Goal: Consume media (video, audio)

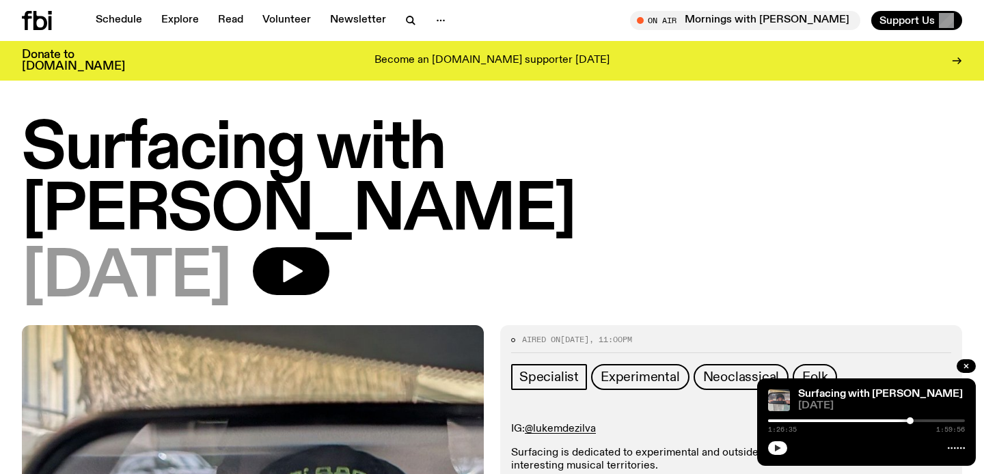
scroll to position [433, 0]
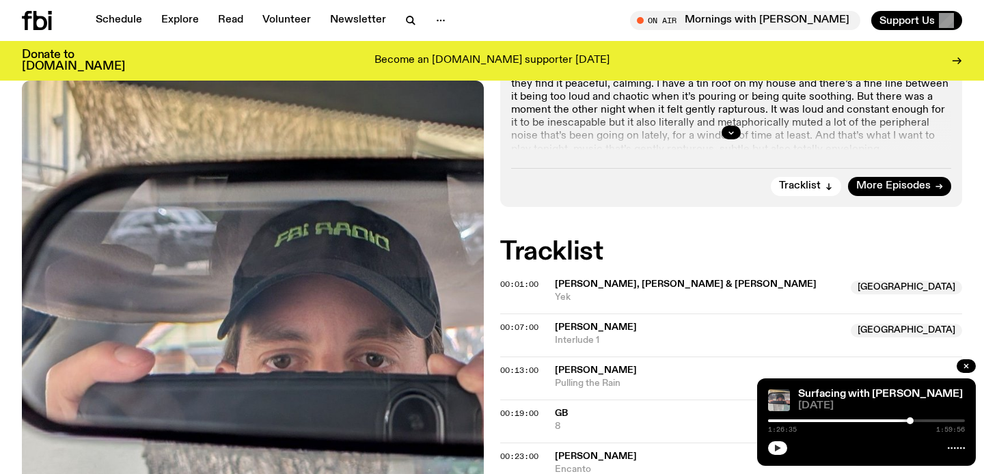
click at [778, 451] on icon "button" at bounding box center [778, 448] width 8 height 8
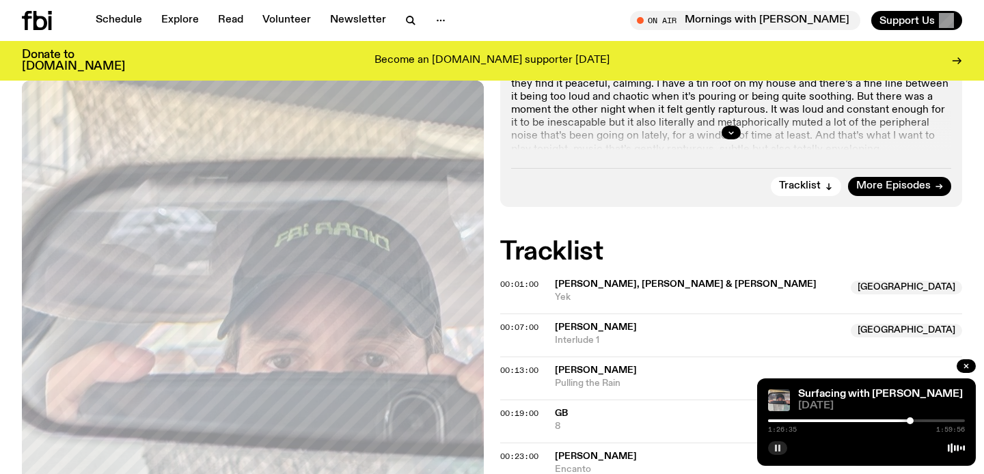
click at [778, 451] on icon "button" at bounding box center [778, 448] width 8 height 8
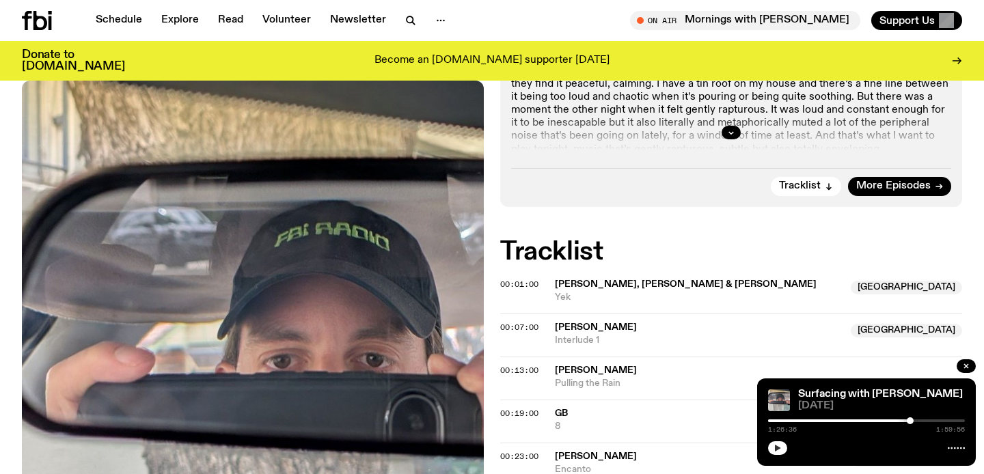
click at [778, 446] on icon "button" at bounding box center [778, 448] width 8 height 8
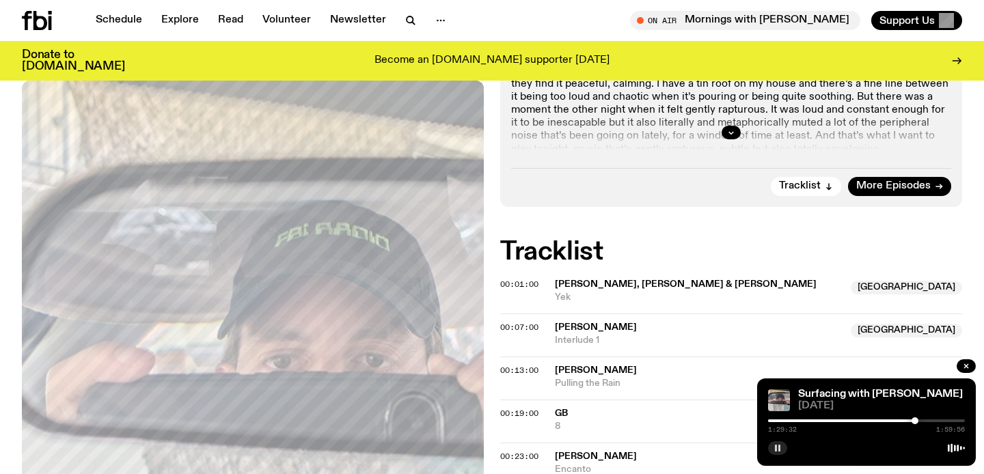
click at [600, 366] on span "[PERSON_NAME]" at bounding box center [596, 371] width 82 height 10
click at [731, 364] on span "[PERSON_NAME]" at bounding box center [758, 370] width 407 height 13
drag, startPoint x: 917, startPoint y: 422, endPoint x: 789, endPoint y: 419, distance: 127.9
click at [789, 419] on div at bounding box center [789, 421] width 7 height 7
click at [793, 422] on div at bounding box center [792, 421] width 7 height 7
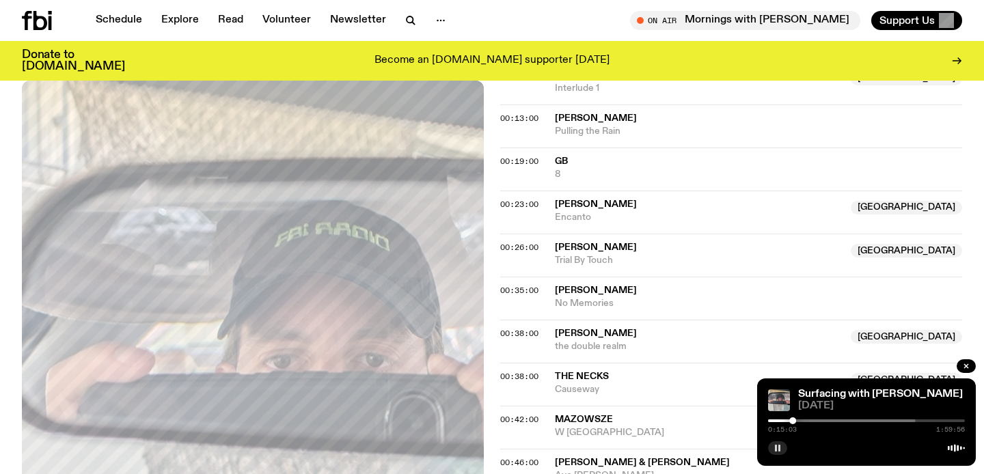
scroll to position [686, 0]
drag, startPoint x: 793, startPoint y: 421, endPoint x: 831, endPoint y: 422, distance: 38.3
click at [831, 422] on div at bounding box center [831, 421] width 7 height 7
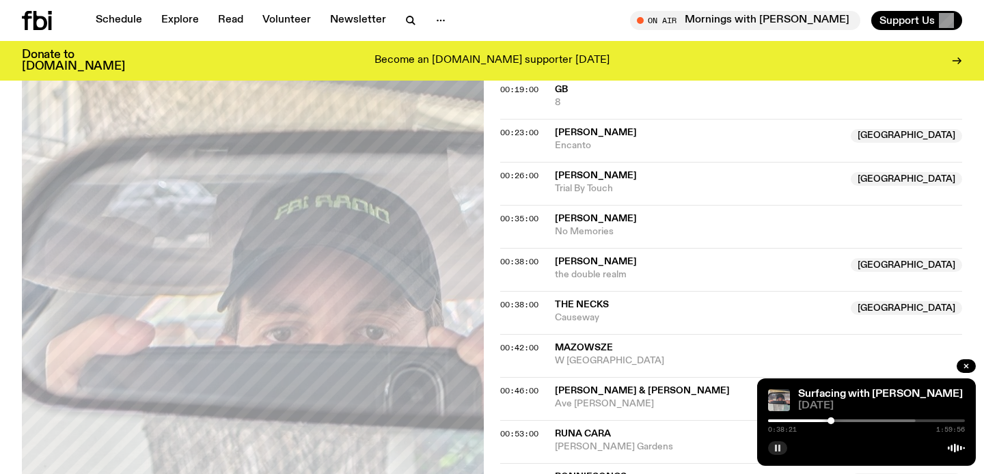
scroll to position [759, 0]
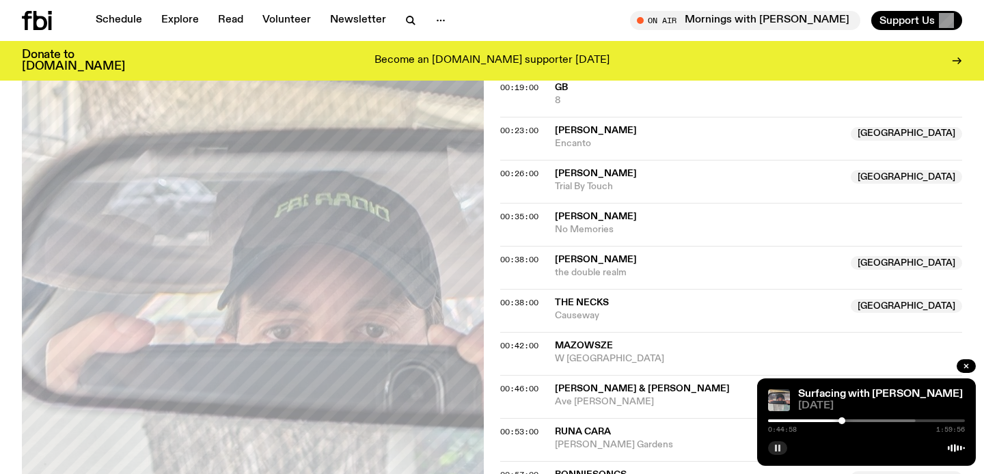
drag, startPoint x: 832, startPoint y: 420, endPoint x: 842, endPoint y: 421, distance: 10.3
click at [842, 421] on div at bounding box center [842, 421] width 7 height 7
drag, startPoint x: 842, startPoint y: 421, endPoint x: 852, endPoint y: 422, distance: 10.3
click at [852, 422] on div at bounding box center [852, 421] width 7 height 7
click at [856, 422] on div at bounding box center [855, 421] width 7 height 7
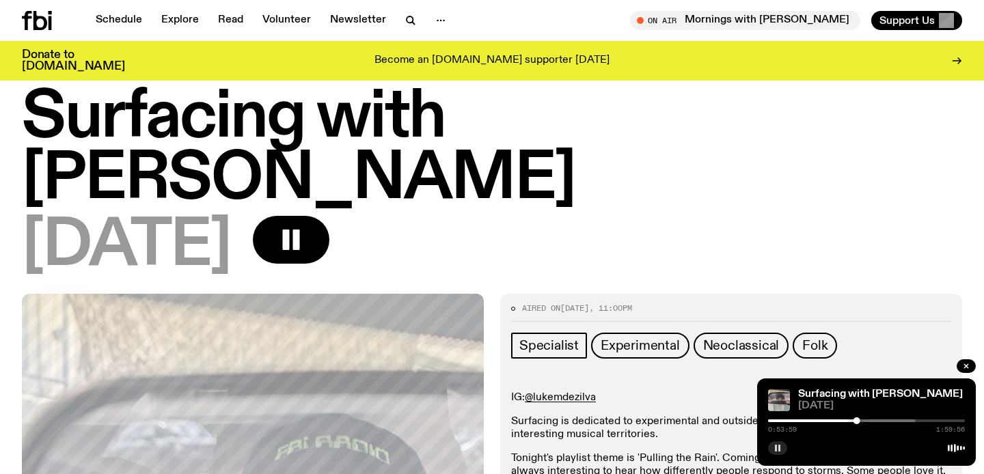
scroll to position [0, 0]
